Goal: Task Accomplishment & Management: Complete application form

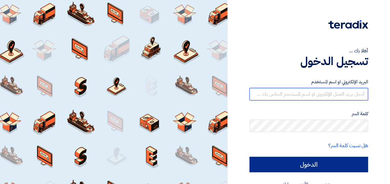
type input "[PERSON_NAME][EMAIL_ADDRESS][DOMAIN_NAME]"
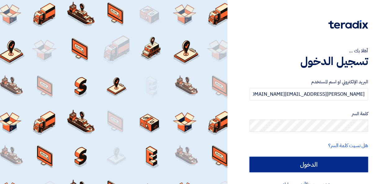
click at [310, 165] on input "الدخول" at bounding box center [309, 165] width 119 height 16
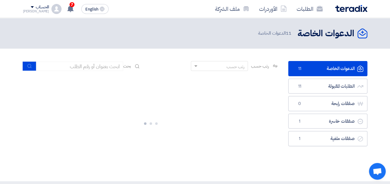
click at [3, 55] on section "الدعوات الخاصة الدعوات الخاصة 11 الطلبات المقبولة الطلبات المقبولة 11 صفقات راب…" at bounding box center [195, 115] width 390 height 133
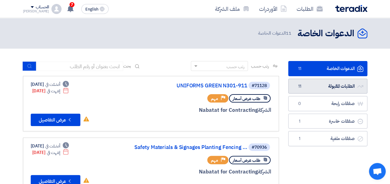
click at [321, 85] on link "الطلبات المقبولة الطلبات المقبولة 11" at bounding box center [327, 86] width 79 height 15
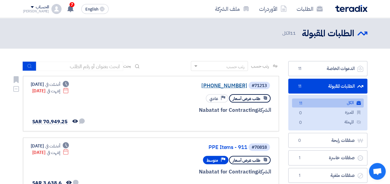
click at [220, 87] on link "[PHONE_NUMBER]" at bounding box center [185, 86] width 124 height 6
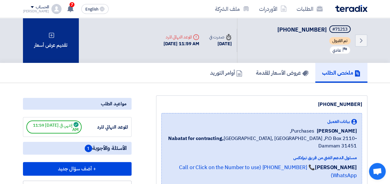
click at [51, 49] on div "تقديم عرض أسعار" at bounding box center [51, 40] width 56 height 45
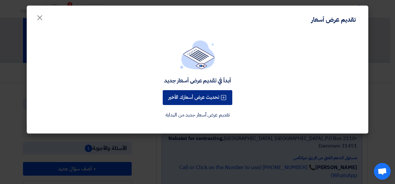
click at [203, 97] on button "تحديث عرض أسعارك الأخير" at bounding box center [198, 97] width 70 height 15
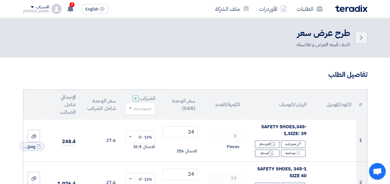
click at [230, 73] on h3 "تفاصيل الطلب" at bounding box center [195, 75] width 345 height 10
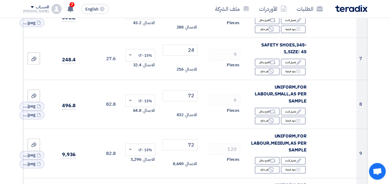
scroll to position [348, 0]
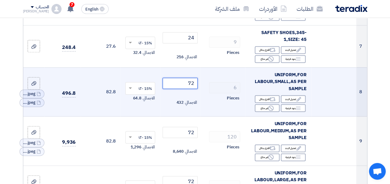
click at [190, 88] on input "72" at bounding box center [180, 83] width 35 height 11
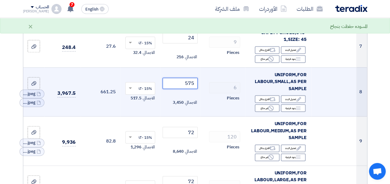
click at [191, 88] on input "575" at bounding box center [180, 83] width 35 height 11
click at [192, 88] on input "575" at bounding box center [180, 83] width 35 height 11
click at [188, 86] on input "57.5" at bounding box center [180, 83] width 35 height 11
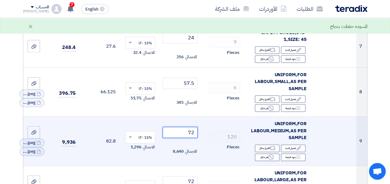
click at [189, 137] on input "72" at bounding box center [180, 132] width 35 height 11
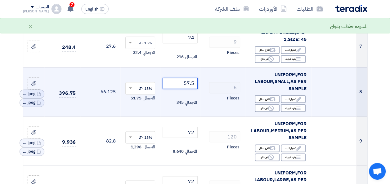
click at [188, 88] on input "57.5" at bounding box center [180, 83] width 35 height 11
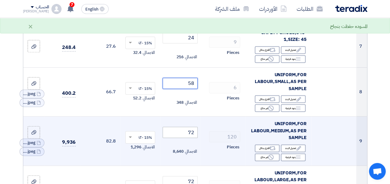
type input "58"
click at [189, 138] on input "72" at bounding box center [180, 132] width 35 height 11
click at [190, 137] on input "72" at bounding box center [180, 132] width 35 height 11
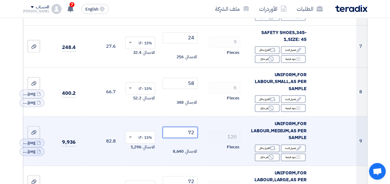
click at [190, 137] on input "72" at bounding box center [180, 132] width 35 height 11
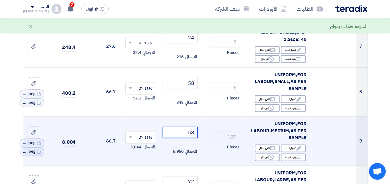
type input "58"
click at [202, 129] on td "120 Pieces" at bounding box center [222, 141] width 45 height 49
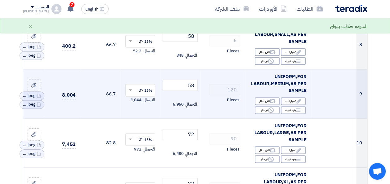
scroll to position [397, 0]
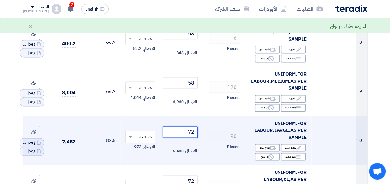
click at [192, 137] on input "72" at bounding box center [180, 132] width 35 height 11
type input "58"
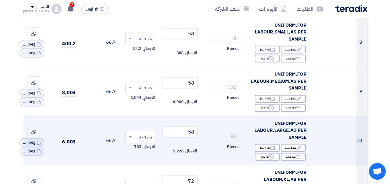
click at [210, 129] on td "90 Pieces" at bounding box center [222, 140] width 45 height 49
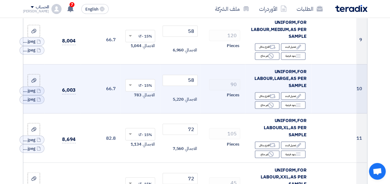
scroll to position [459, 0]
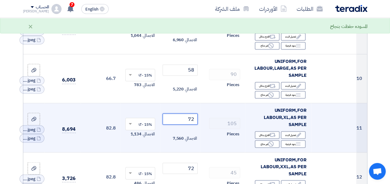
click at [191, 124] on input "72" at bounding box center [180, 119] width 35 height 11
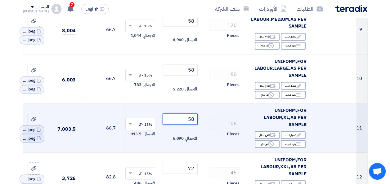
type input "58"
click at [201, 119] on td "105 Pieces" at bounding box center [222, 127] width 45 height 49
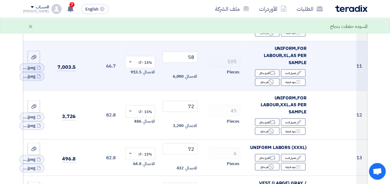
scroll to position [534, 0]
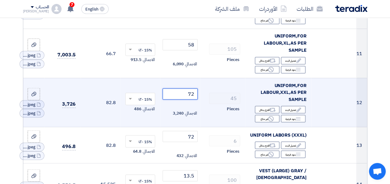
click at [191, 97] on input "72" at bounding box center [180, 93] width 35 height 11
type input "58"
click at [202, 94] on td "45 Pieces" at bounding box center [222, 102] width 45 height 49
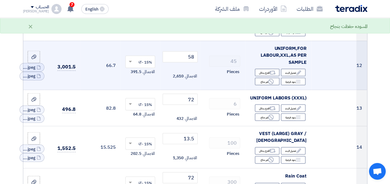
scroll to position [584, 0]
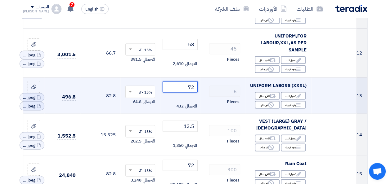
click at [190, 90] on input "72" at bounding box center [180, 86] width 35 height 11
type input "58"
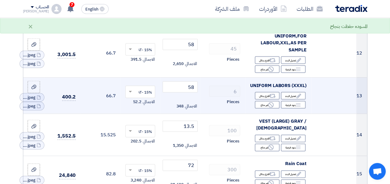
click at [201, 89] on td "6 Pieces" at bounding box center [222, 96] width 45 height 36
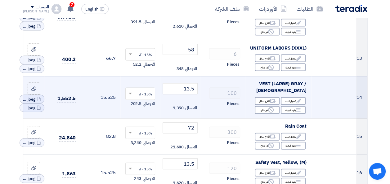
scroll to position [633, 0]
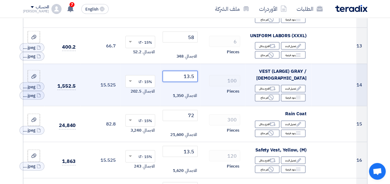
click at [189, 79] on input "13.5" at bounding box center [180, 76] width 35 height 11
type input "13.25"
click at [203, 79] on td "100 Pieces" at bounding box center [222, 85] width 45 height 42
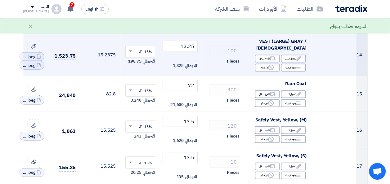
scroll to position [671, 0]
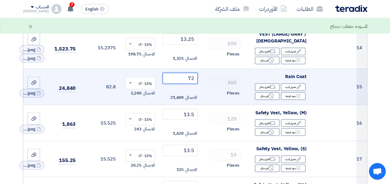
click at [190, 82] on input "72" at bounding box center [180, 78] width 35 height 11
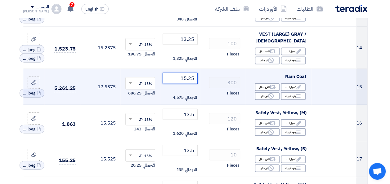
type input "15.25"
click at [204, 91] on td "300 Pieces" at bounding box center [222, 87] width 45 height 36
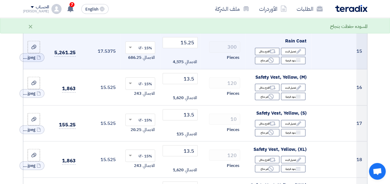
scroll to position [708, 0]
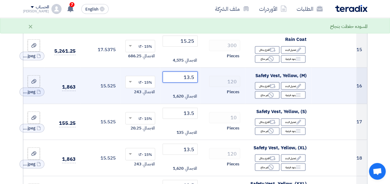
click at [188, 79] on input "13.5" at bounding box center [180, 77] width 35 height 11
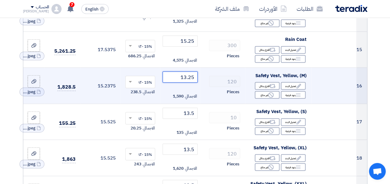
type input "13.25"
click at [203, 89] on td "120 Pieces" at bounding box center [222, 86] width 45 height 36
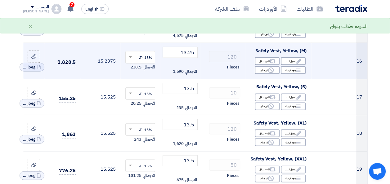
scroll to position [745, 0]
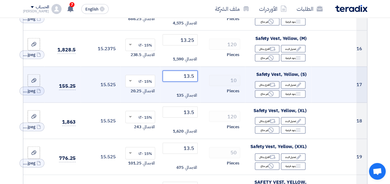
click at [188, 77] on input "13.5" at bounding box center [180, 76] width 35 height 11
type input "13.25"
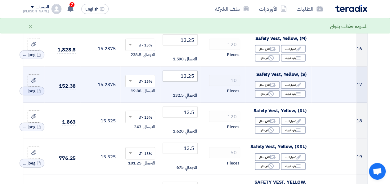
drag, startPoint x: 204, startPoint y: 90, endPoint x: 186, endPoint y: 80, distance: 21.3
click at [186, 80] on tr "17 Safety Vest, Yellow, (S) Edit تعديل البند Alternative اقترح بدائل Breakdown …" at bounding box center [195, 85] width 344 height 36
click at [186, 80] on input "13.25" at bounding box center [180, 76] width 35 height 11
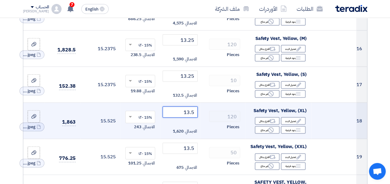
click at [189, 116] on input "13.5" at bounding box center [180, 112] width 35 height 11
paste input "2"
type input "13.25"
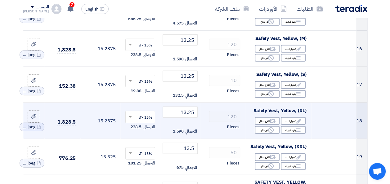
click at [204, 123] on td "120 Pieces" at bounding box center [222, 121] width 45 height 36
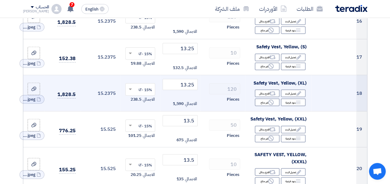
scroll to position [782, 0]
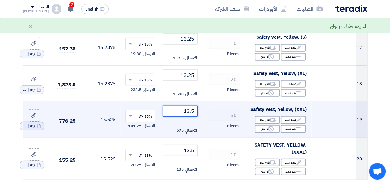
click at [189, 114] on input "13.5" at bounding box center [180, 111] width 35 height 11
paste input "2"
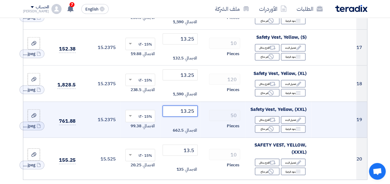
type input "13.25"
click at [203, 124] on td "50 Pieces" at bounding box center [222, 120] width 45 height 36
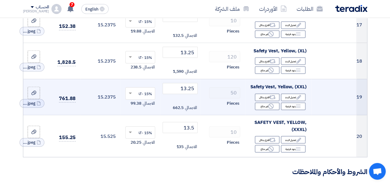
scroll to position [807, 0]
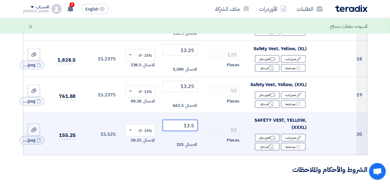
click at [190, 129] on input "13.5" at bounding box center [180, 125] width 35 height 11
paste input "2"
type input "13.25"
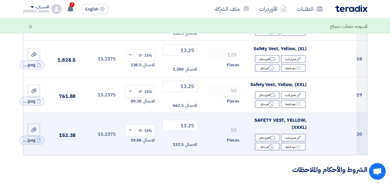
click at [204, 130] on td "10 Pieces" at bounding box center [222, 134] width 45 height 42
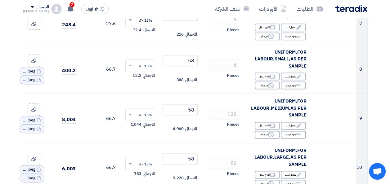
scroll to position [373, 0]
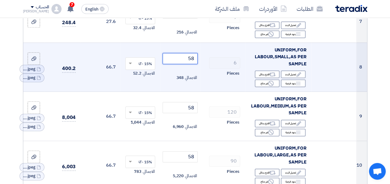
click at [192, 63] on input "58" at bounding box center [180, 58] width 35 height 11
type input "60"
click at [206, 88] on td "6 Pieces" at bounding box center [222, 67] width 45 height 49
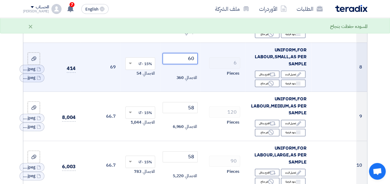
click at [191, 62] on input "60" at bounding box center [180, 58] width 35 height 11
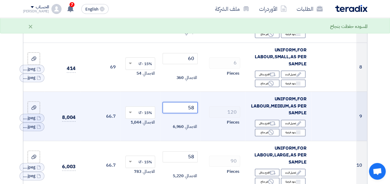
click at [191, 113] on input "58" at bounding box center [180, 107] width 35 height 11
paste input "60"
type input "60"
click at [201, 124] on td "120 Pieces" at bounding box center [222, 116] width 45 height 49
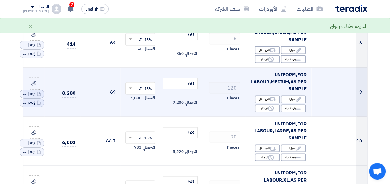
scroll to position [397, 0]
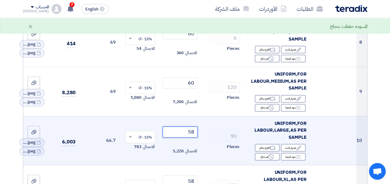
click at [191, 136] on input "58" at bounding box center [180, 132] width 35 height 11
paste input "60"
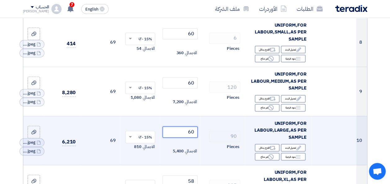
type input "60"
click at [205, 142] on div "90" at bounding box center [222, 136] width 35 height 11
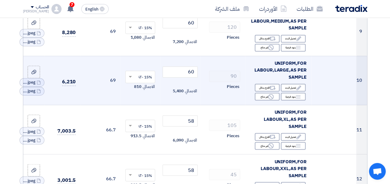
scroll to position [459, 0]
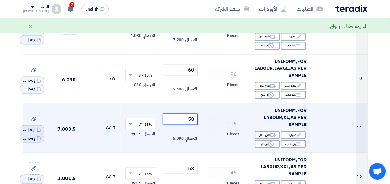
click at [192, 123] on input "58" at bounding box center [180, 119] width 35 height 11
paste input "60"
type input "60"
click at [203, 137] on td "105 Pieces" at bounding box center [222, 127] width 45 height 49
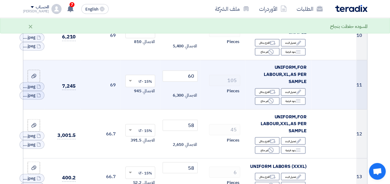
scroll to position [509, 0]
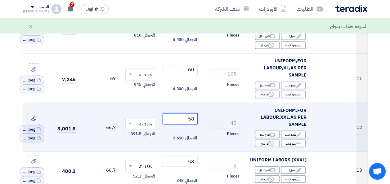
click at [190, 122] on input "58" at bounding box center [180, 118] width 35 height 11
paste input "60"
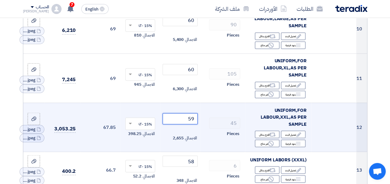
type input "60"
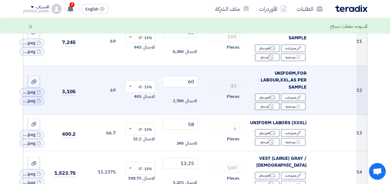
scroll to position [559, 0]
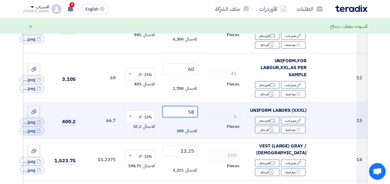
click at [192, 115] on input "58" at bounding box center [180, 111] width 35 height 11
paste input "60"
type input "60"
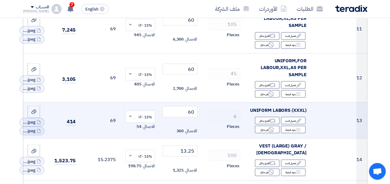
click at [202, 130] on td "6 Pieces" at bounding box center [222, 120] width 45 height 36
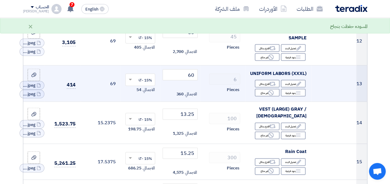
scroll to position [596, 0]
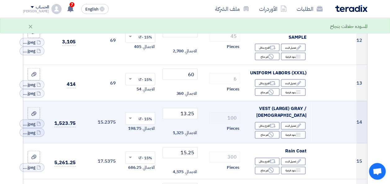
click at [206, 129] on div "Pieces" at bounding box center [222, 128] width 35 height 7
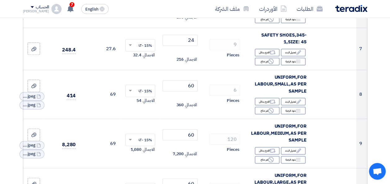
scroll to position [335, 0]
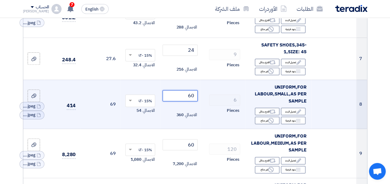
click at [191, 99] on input "60" at bounding box center [180, 95] width 35 height 11
type input "63"
click at [203, 112] on td "6 Pieces" at bounding box center [222, 104] width 45 height 49
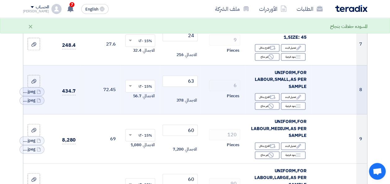
scroll to position [360, 0]
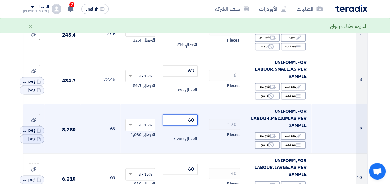
click at [191, 124] on input "60" at bounding box center [180, 120] width 35 height 11
type input "63"
click at [204, 131] on td "120 Pieces" at bounding box center [222, 128] width 45 height 49
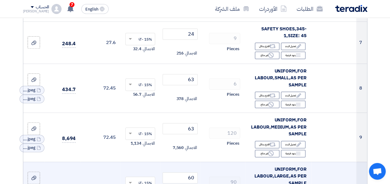
scroll to position [348, 0]
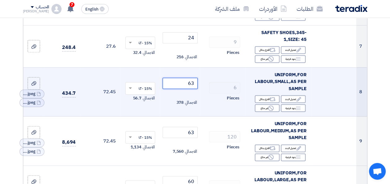
click at [191, 87] on input "63" at bounding box center [180, 83] width 35 height 11
type input "64"
click at [203, 107] on td "6 Pieces" at bounding box center [222, 91] width 45 height 49
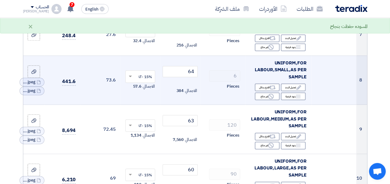
scroll to position [360, 0]
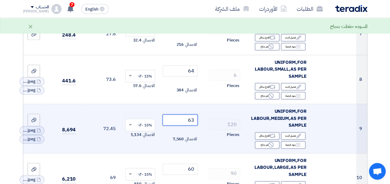
click at [191, 123] on input "63" at bounding box center [180, 120] width 35 height 11
type input "64"
click at [203, 133] on td "120 Pieces" at bounding box center [222, 128] width 45 height 49
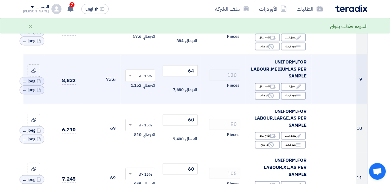
scroll to position [410, 0]
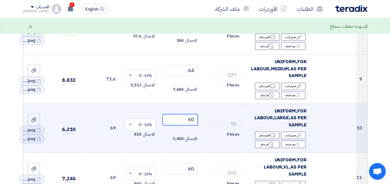
click at [192, 124] on input "60" at bounding box center [180, 119] width 35 height 11
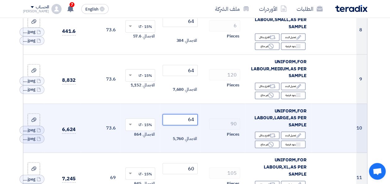
type input "64"
click at [206, 138] on div "Pieces" at bounding box center [222, 134] width 35 height 7
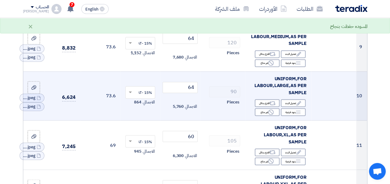
scroll to position [447, 0]
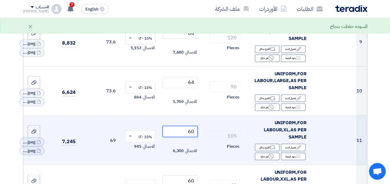
click at [189, 135] on input "60" at bounding box center [180, 131] width 35 height 11
click at [191, 135] on input "60" at bounding box center [180, 131] width 35 height 11
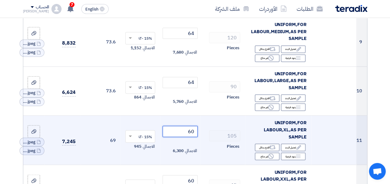
click at [191, 135] on input "60" at bounding box center [180, 131] width 35 height 11
type input "64"
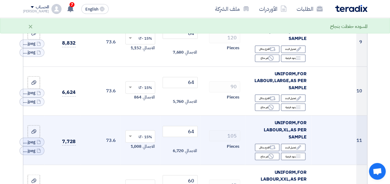
click at [206, 150] on div "Pieces" at bounding box center [222, 146] width 35 height 7
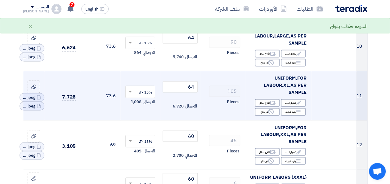
scroll to position [497, 0]
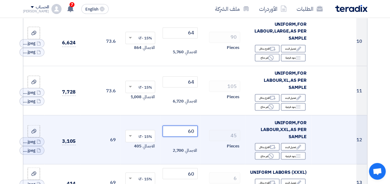
click at [192, 133] on input "60" at bounding box center [180, 131] width 35 height 11
type input "64"
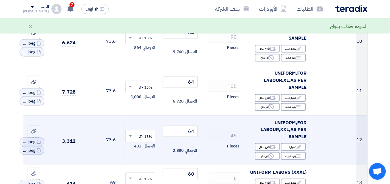
click at [205, 146] on div "Pieces" at bounding box center [222, 145] width 35 height 7
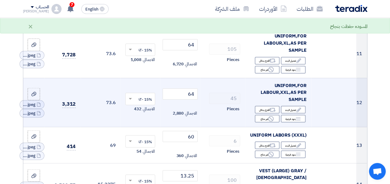
scroll to position [546, 0]
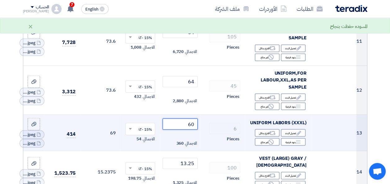
click at [192, 127] on input "60" at bounding box center [180, 124] width 35 height 11
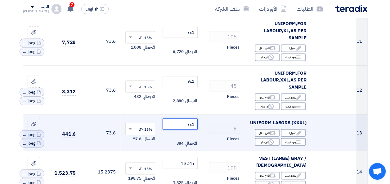
type input "64"
click at [206, 141] on div "Pieces" at bounding box center [222, 138] width 35 height 7
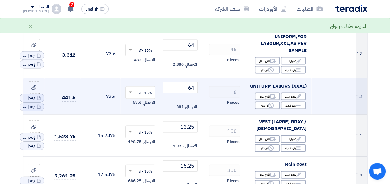
scroll to position [584, 0]
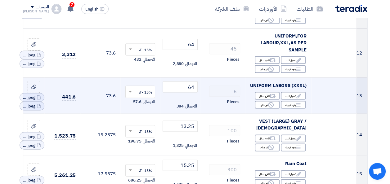
click at [206, 106] on div "Pieces" at bounding box center [222, 101] width 35 height 7
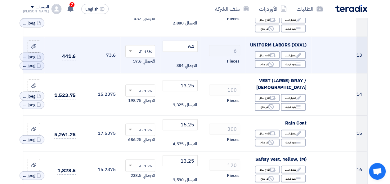
scroll to position [633, 0]
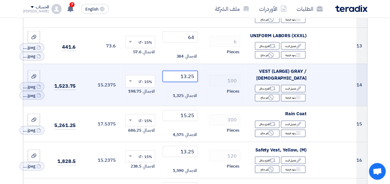
click at [186, 79] on input "13.25" at bounding box center [180, 76] width 35 height 11
type input "13.5"
click at [204, 76] on td "100 Pieces" at bounding box center [222, 85] width 45 height 42
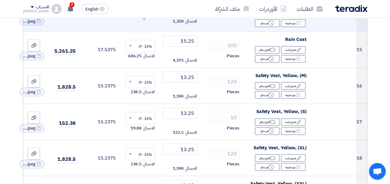
scroll to position [720, 0]
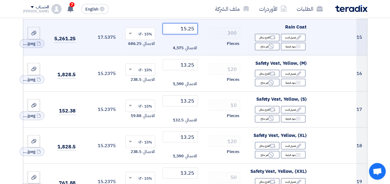
click at [192, 32] on input "15.25" at bounding box center [180, 28] width 35 height 11
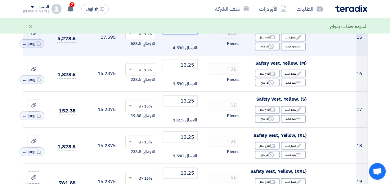
type input "15.30"
click at [204, 48] on td "300 Pieces" at bounding box center [222, 37] width 45 height 36
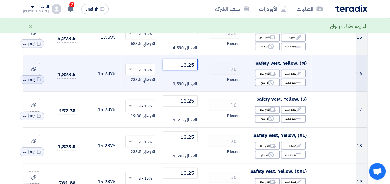
click at [188, 68] on input "13.25" at bounding box center [180, 64] width 35 height 11
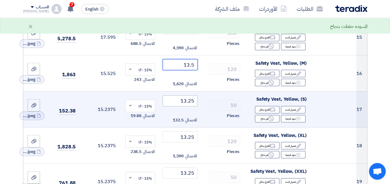
type input "13.5"
click at [186, 102] on input "13.25" at bounding box center [180, 101] width 35 height 11
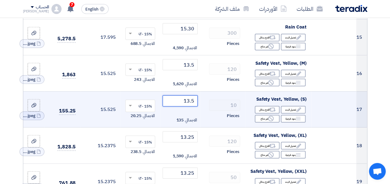
click at [189, 104] on input "13.5" at bounding box center [180, 101] width 35 height 11
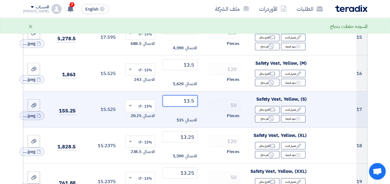
click at [189, 104] on input "13.5" at bounding box center [180, 101] width 35 height 11
type input "13.5"
click at [209, 125] on td "10 Pieces" at bounding box center [222, 110] width 45 height 36
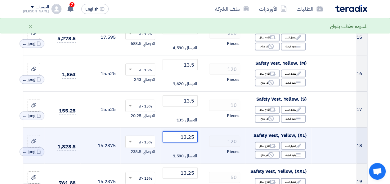
click at [186, 139] on input "13.25" at bounding box center [180, 137] width 35 height 11
paste input "number"
type input "13.5"
click at [203, 145] on td "120 Pieces" at bounding box center [222, 146] width 45 height 36
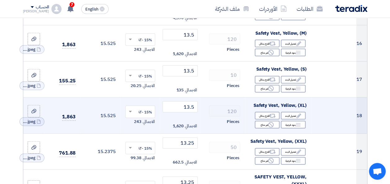
scroll to position [757, 0]
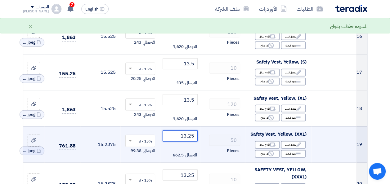
click at [188, 141] on input "13.25" at bounding box center [180, 136] width 35 height 11
paste input "number"
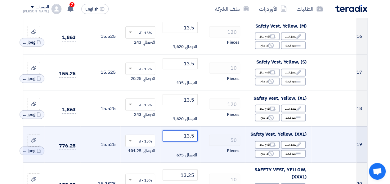
type input "13.5"
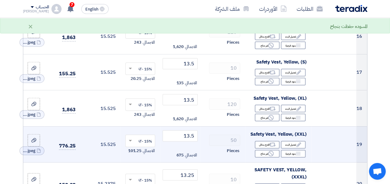
click at [201, 142] on td "50 Pieces" at bounding box center [222, 145] width 45 height 36
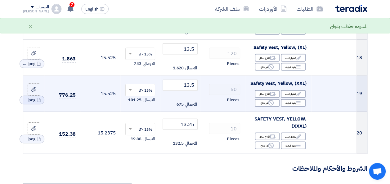
scroll to position [820, 0]
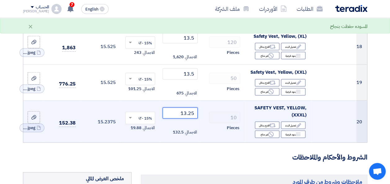
click at [187, 116] on input "13.25" at bounding box center [180, 113] width 35 height 11
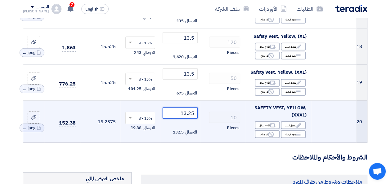
click at [187, 116] on input "13.25" at bounding box center [180, 113] width 35 height 11
paste input "number"
type input "13.5"
click at [203, 123] on td "10 Pieces" at bounding box center [222, 122] width 45 height 42
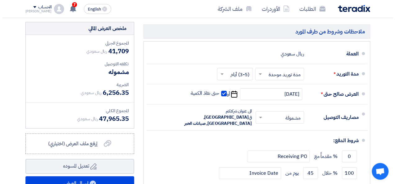
scroll to position [993, 0]
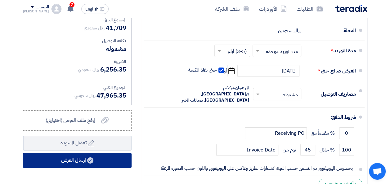
click at [84, 162] on button "إرسال العرض" at bounding box center [77, 160] width 109 height 15
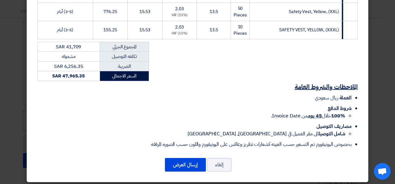
scroll to position [447, 0]
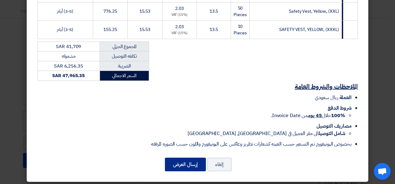
click at [181, 162] on button "إرسال العرض" at bounding box center [185, 165] width 41 height 14
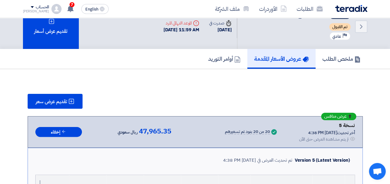
scroll to position [12, 0]
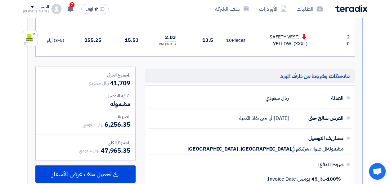
scroll to position [993, 0]
